Goal: Task Accomplishment & Management: Complete application form

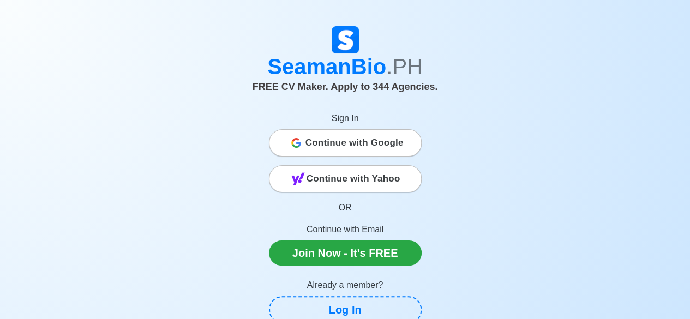
click at [329, 143] on span "Continue with Google" at bounding box center [355, 143] width 98 height 22
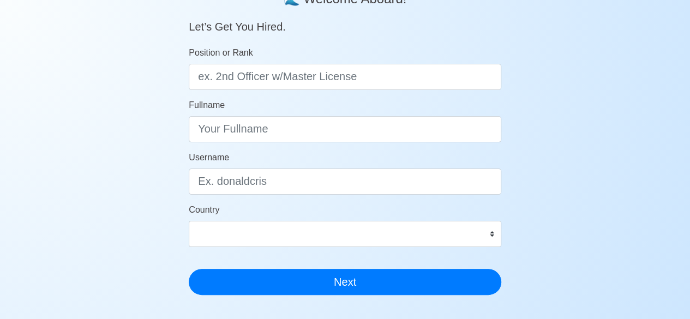
scroll to position [320, 0]
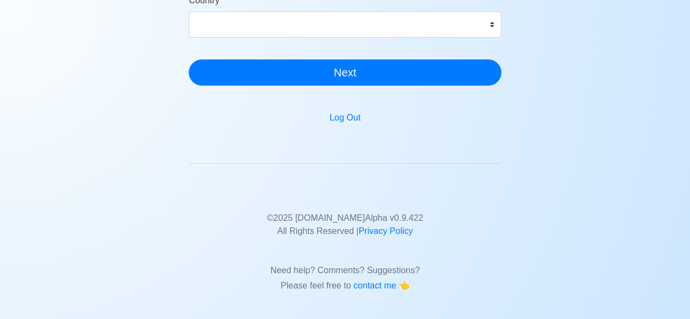
click at [354, 127] on main "SeamanBio .PH 🌊 Welcome Aboard! Let’s Get You Hired. Position or Rank Fullname …" at bounding box center [345, 6] width 329 height 573
click at [350, 121] on button "Log Out" at bounding box center [345, 118] width 45 height 21
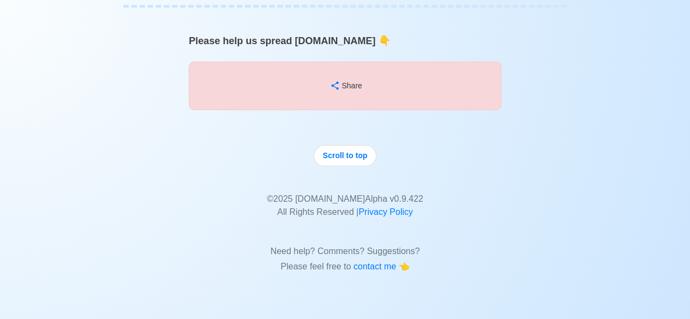
scroll to position [8265, 0]
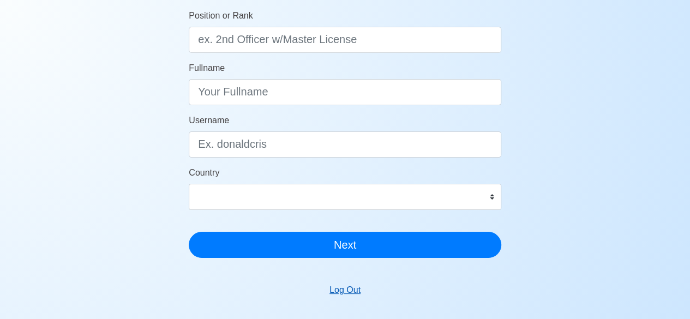
scroll to position [320, 0]
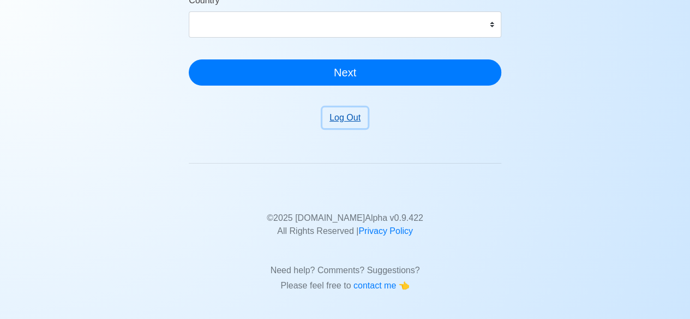
click at [347, 118] on button "Log Out" at bounding box center [345, 118] width 45 height 21
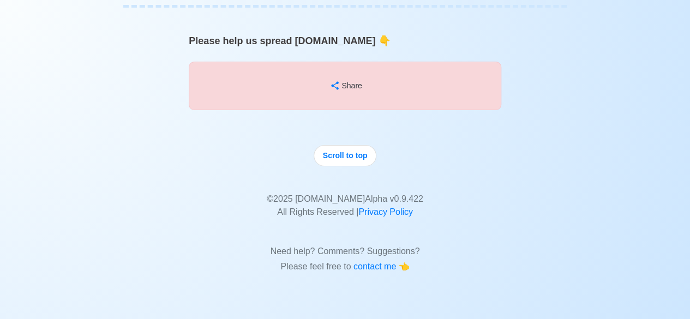
scroll to position [8247, 0]
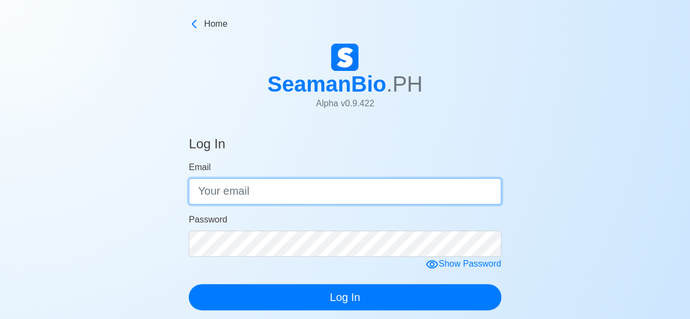
click at [345, 195] on input "Email" at bounding box center [345, 191] width 313 height 26
type input "[EMAIL_ADDRESS][PERSON_NAME][DOMAIN_NAME]"
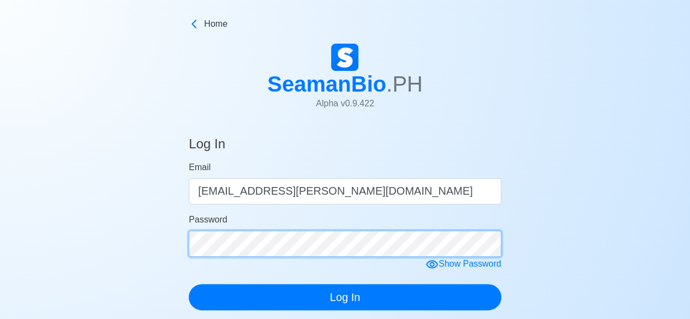
click button "Log In" at bounding box center [345, 297] width 313 height 26
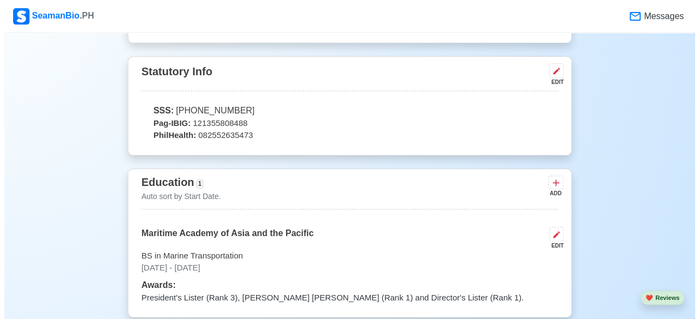
scroll to position [655, 0]
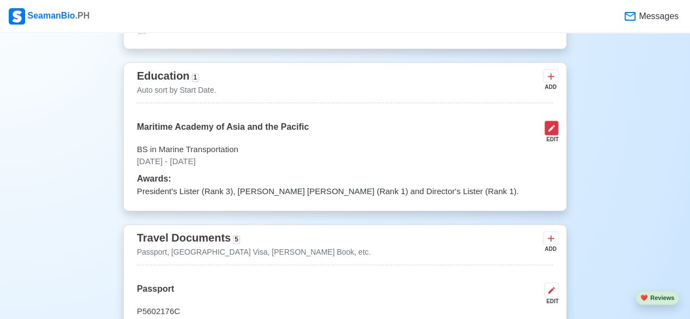
click at [553, 131] on icon at bounding box center [551, 128] width 9 height 9
select select "September"
select select "2022"
select select "June"
select select "2025"
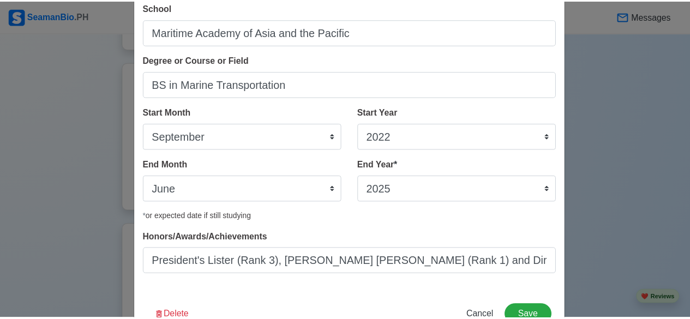
scroll to position [95, 0]
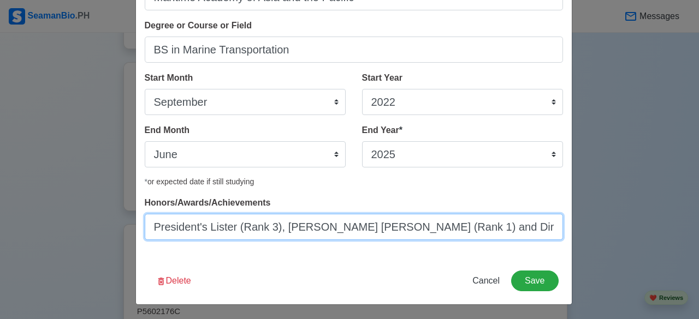
click at [212, 214] on input "President's Lister (Rank 3), [PERSON_NAME] [PERSON_NAME] (Rank 1) and Director'…" at bounding box center [354, 227] width 418 height 26
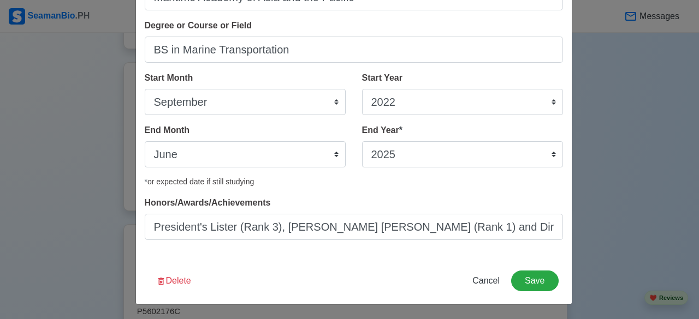
click at [212, 213] on div "Honors/Awards/Achievements President's Lister (Rank 3), Dean's Lister (Rank 1) …" at bounding box center [354, 218] width 418 height 44
click at [526, 282] on button "Save" at bounding box center [534, 281] width 47 height 21
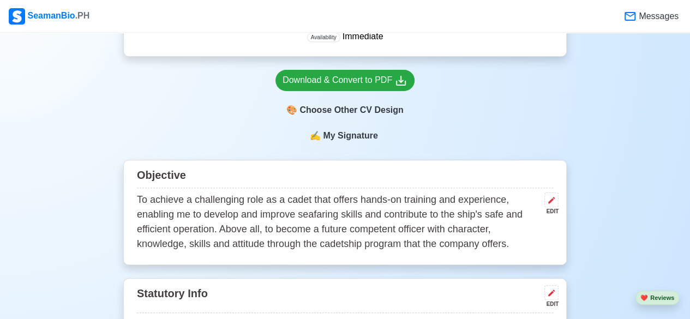
scroll to position [273, 0]
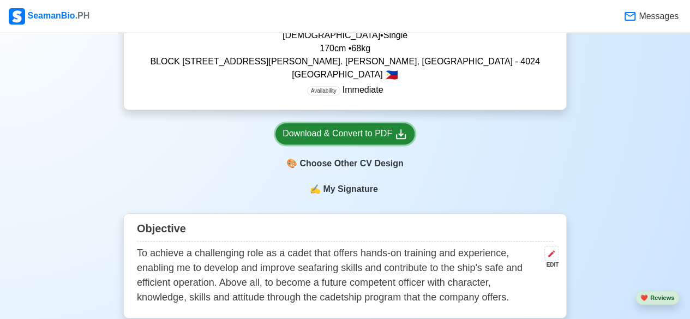
click at [377, 135] on div "Download & Convert to PDF" at bounding box center [345, 134] width 125 height 14
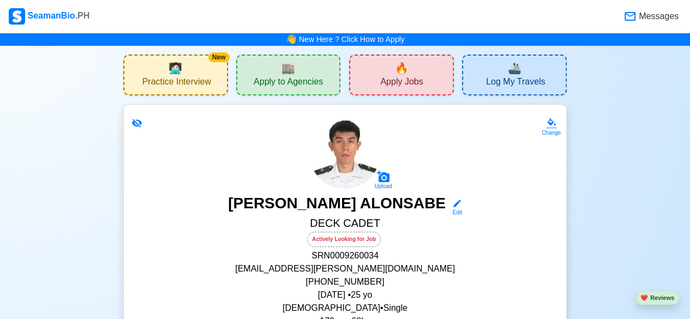
click at [350, 158] on img at bounding box center [344, 153] width 71 height 71
click at [325, 170] on img at bounding box center [344, 153] width 71 height 71
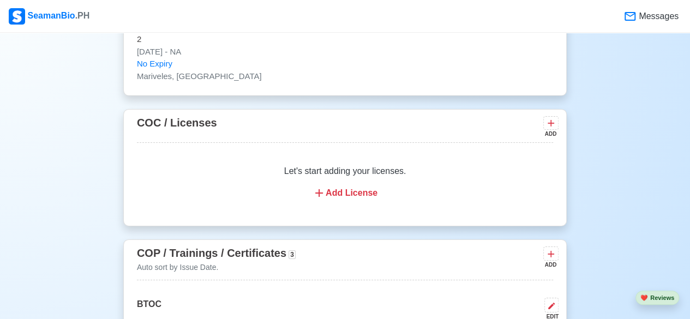
scroll to position [1583, 0]
